Goal: Transaction & Acquisition: Purchase product/service

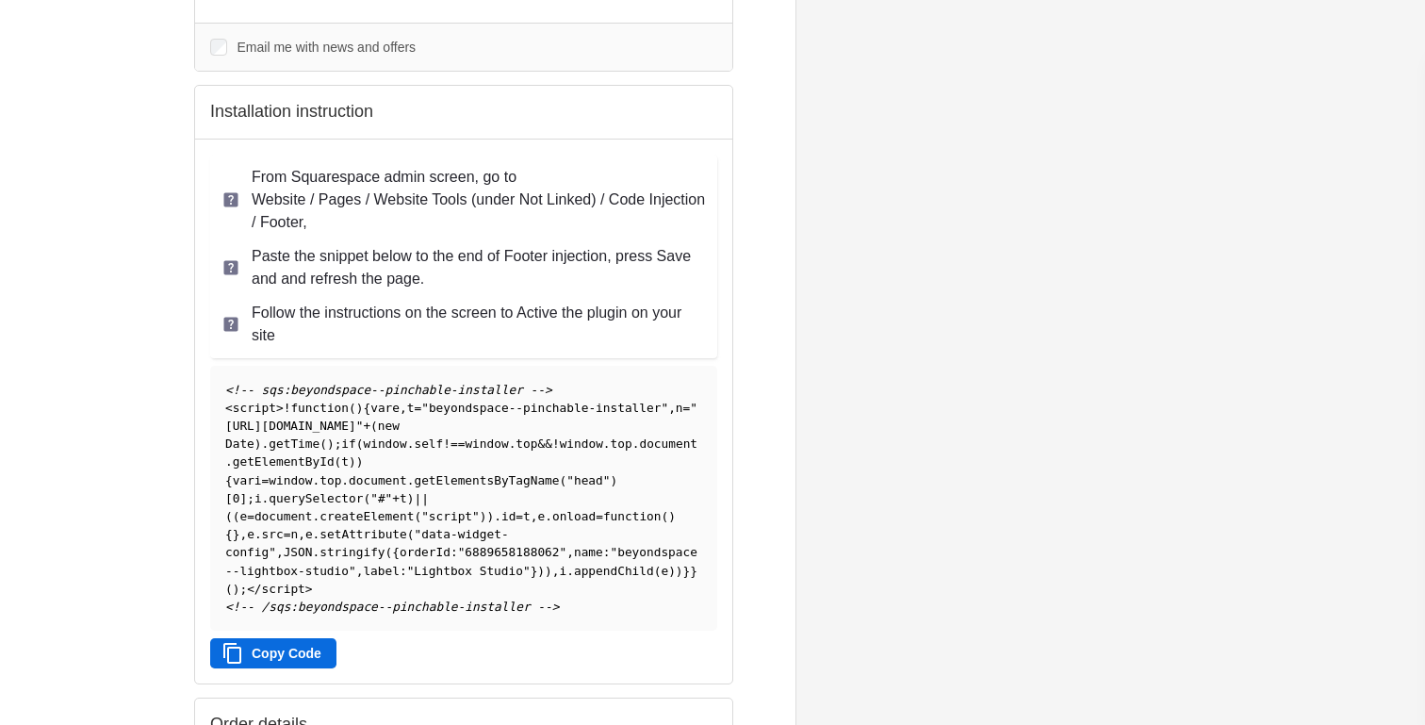
scroll to position [266, 0]
click at [331, 410] on span "function" at bounding box center [319, 406] width 58 height 14
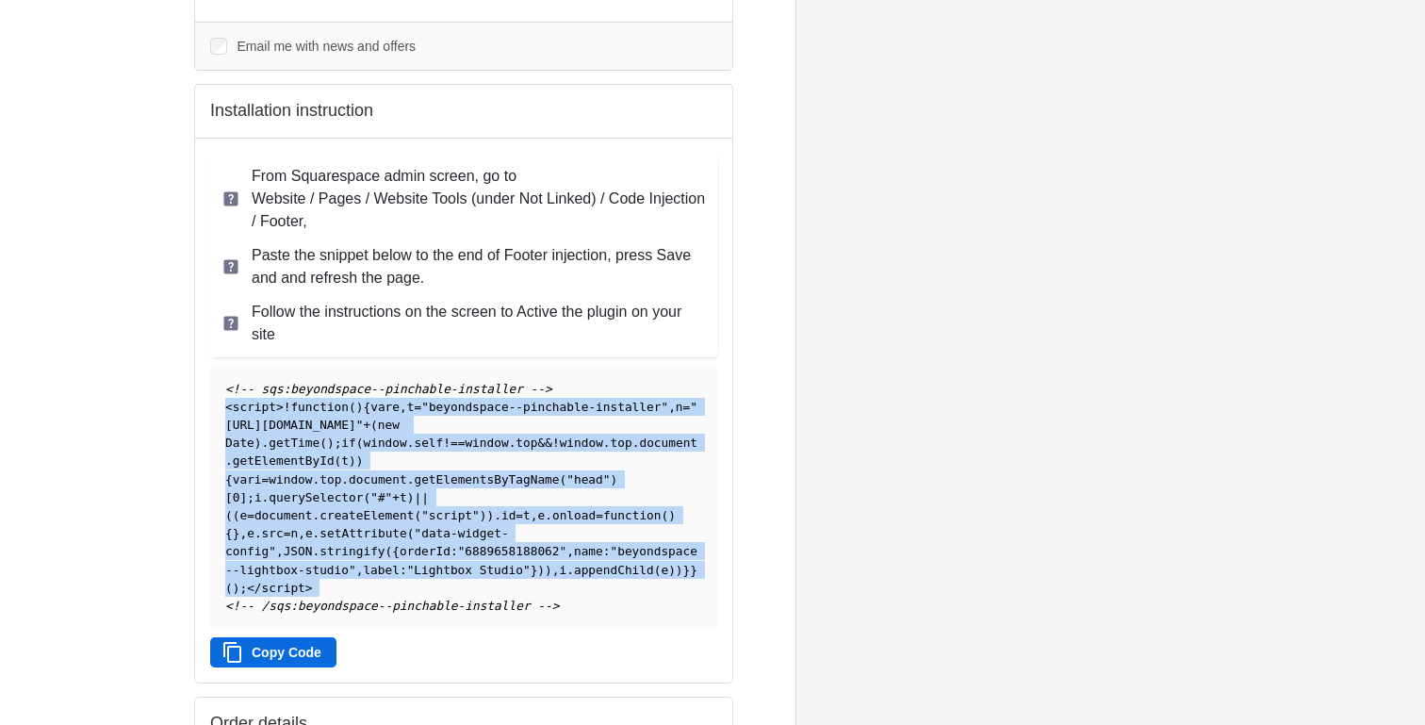
click at [331, 410] on span "function" at bounding box center [319, 406] width 58 height 14
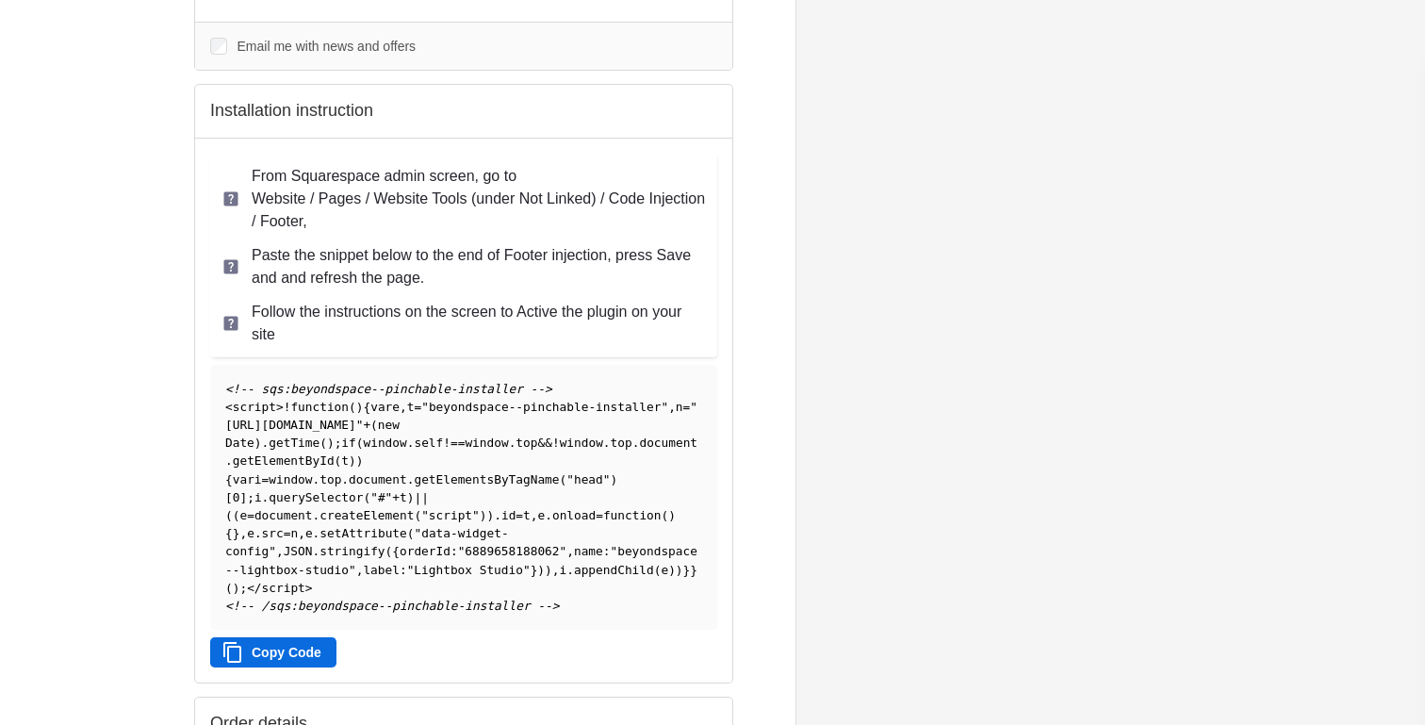
click at [331, 410] on span "function" at bounding box center [319, 406] width 58 height 14
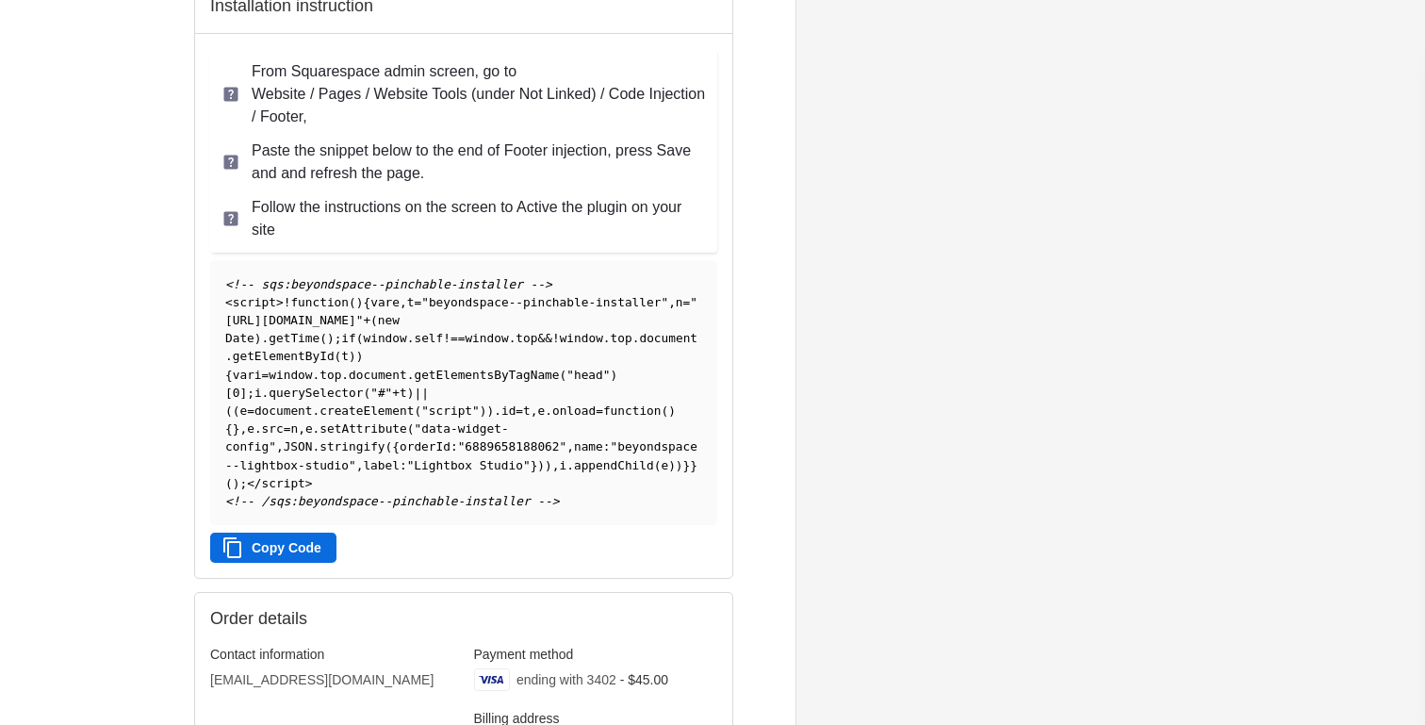
scroll to position [376, 0]
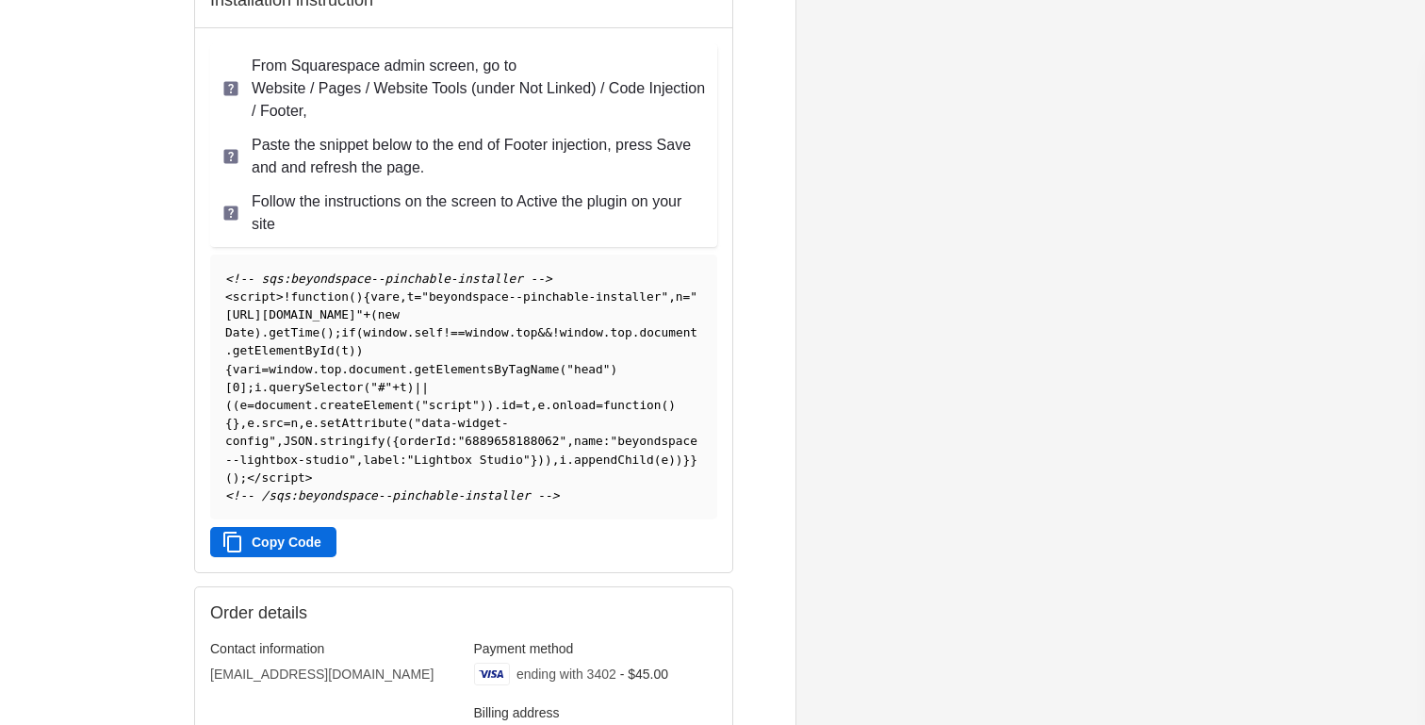
click at [306, 556] on button "Copy Code" at bounding box center [273, 542] width 126 height 30
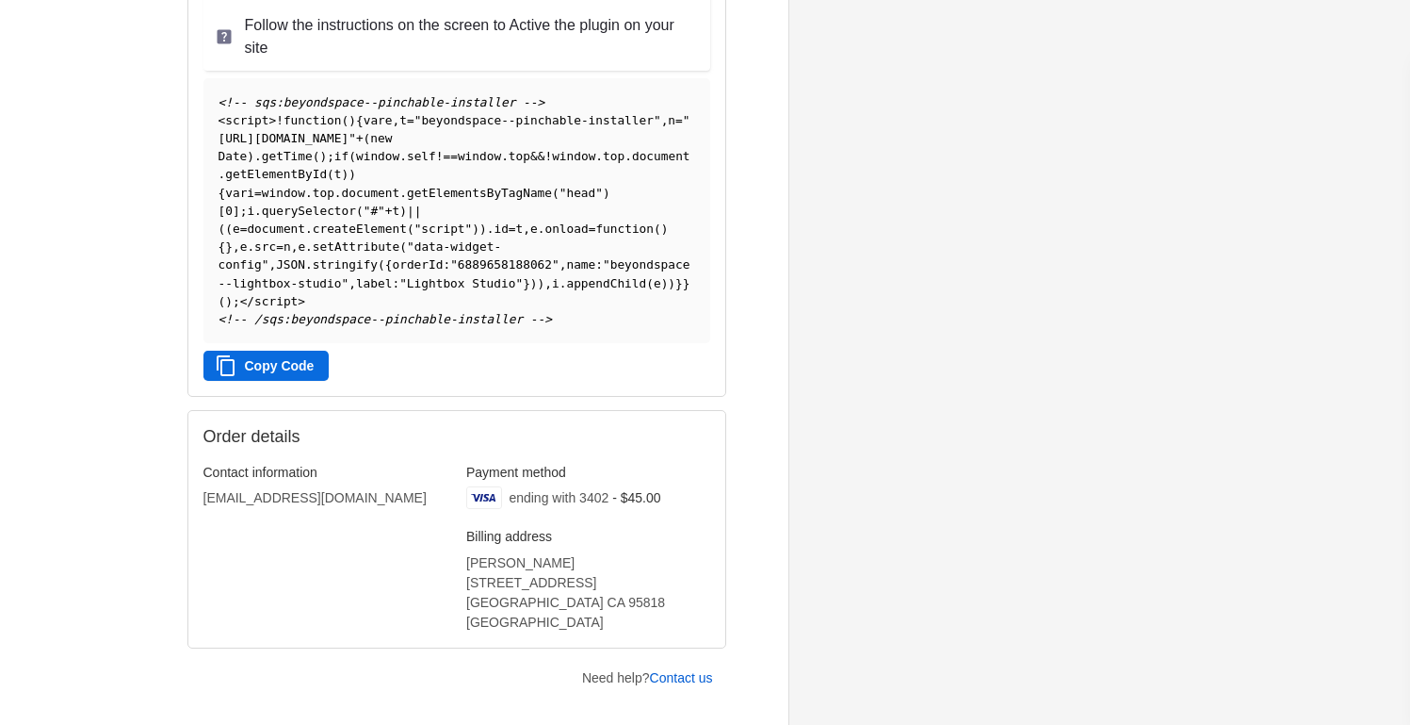
scroll to position [278, 0]
